Goal: Information Seeking & Learning: Learn about a topic

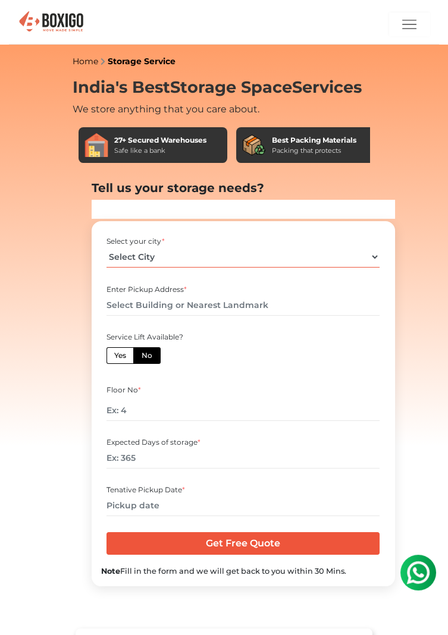
click at [311, 259] on select "Select City Bangalore Bengaluru Bhopal Bhubaneswar Chennai Coimbatore Cuttack D…" at bounding box center [242, 257] width 273 height 21
select select "[GEOGRAPHIC_DATA]"
click at [261, 302] on input "text" at bounding box center [242, 305] width 273 height 21
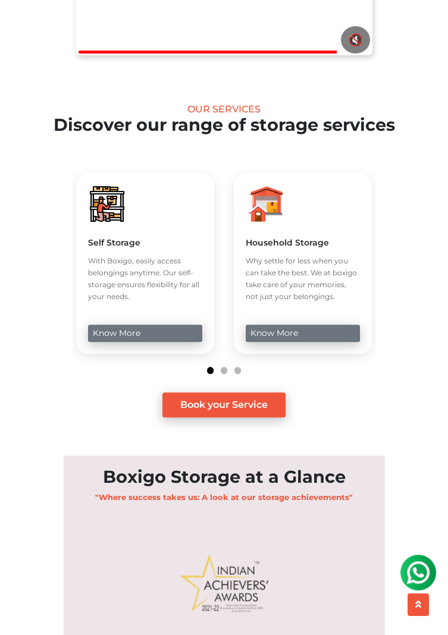
scroll to position [734, 0]
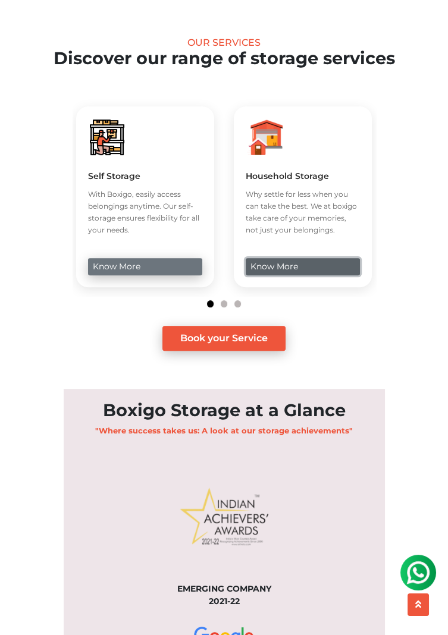
click at [316, 275] on link "know more" at bounding box center [303, 266] width 114 height 17
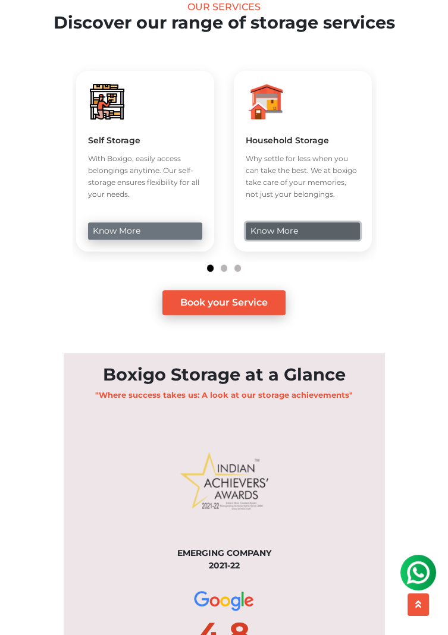
scroll to position [827, 0]
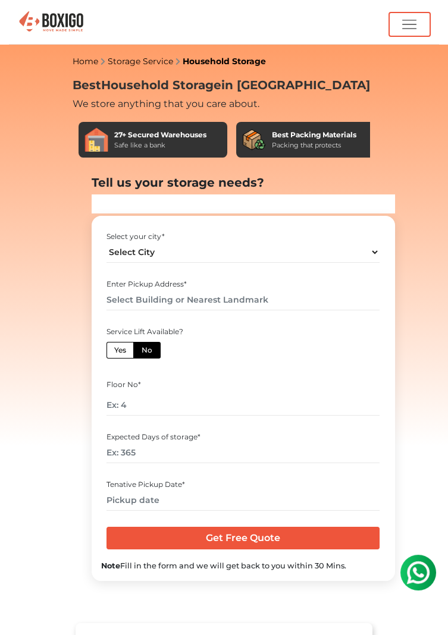
click at [424, 17] on button "button" at bounding box center [409, 24] width 41 height 24
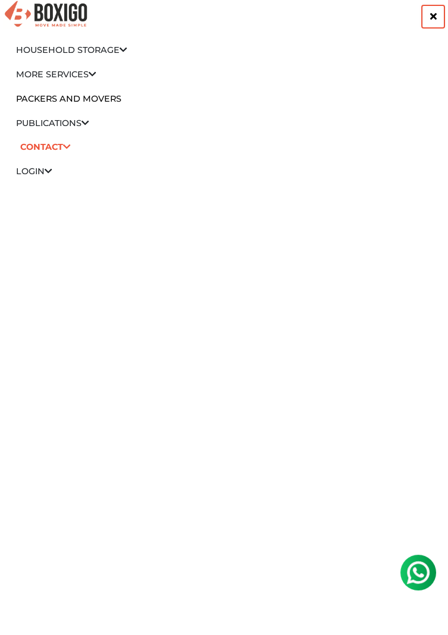
click at [434, 14] on icon "button" at bounding box center [433, 16] width 7 height 10
